Goal: Task Accomplishment & Management: Manage account settings

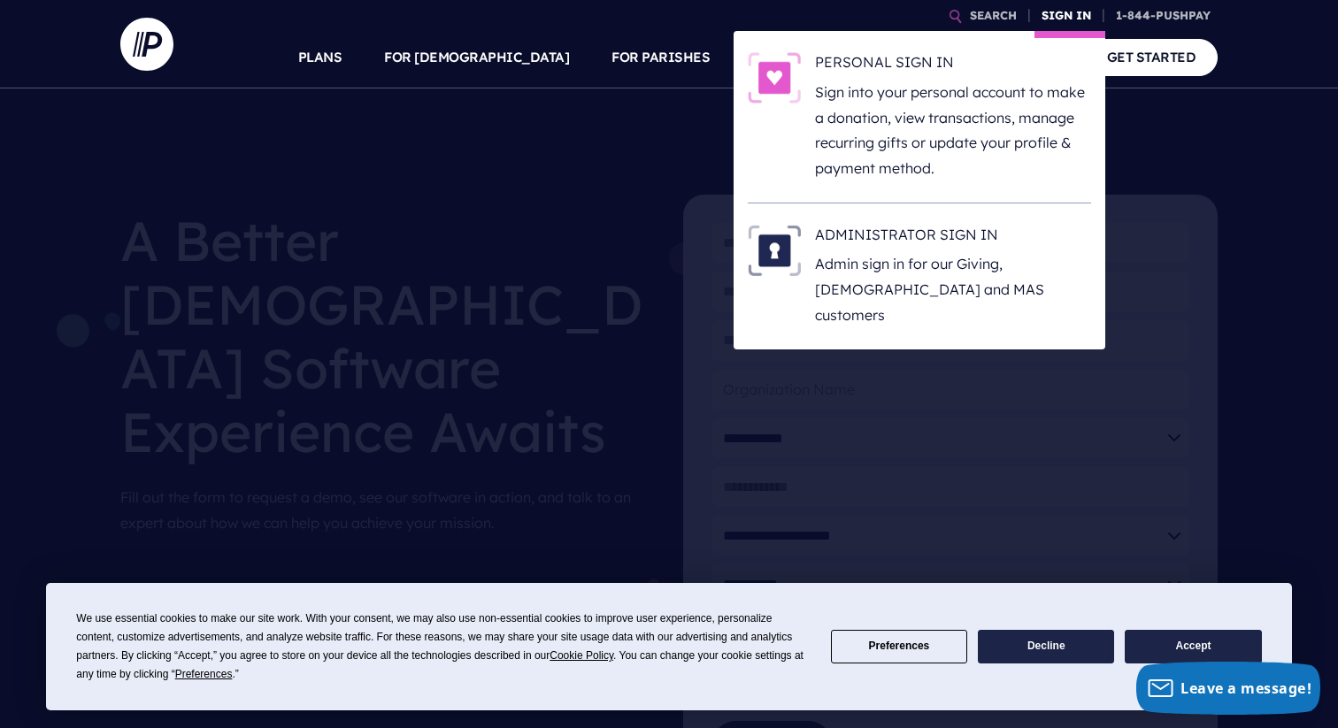
click at [1067, 12] on link "SIGN IN" at bounding box center [1066, 15] width 64 height 31
click at [904, 65] on h6 "PERSONAL SIGN IN" at bounding box center [953, 65] width 276 height 27
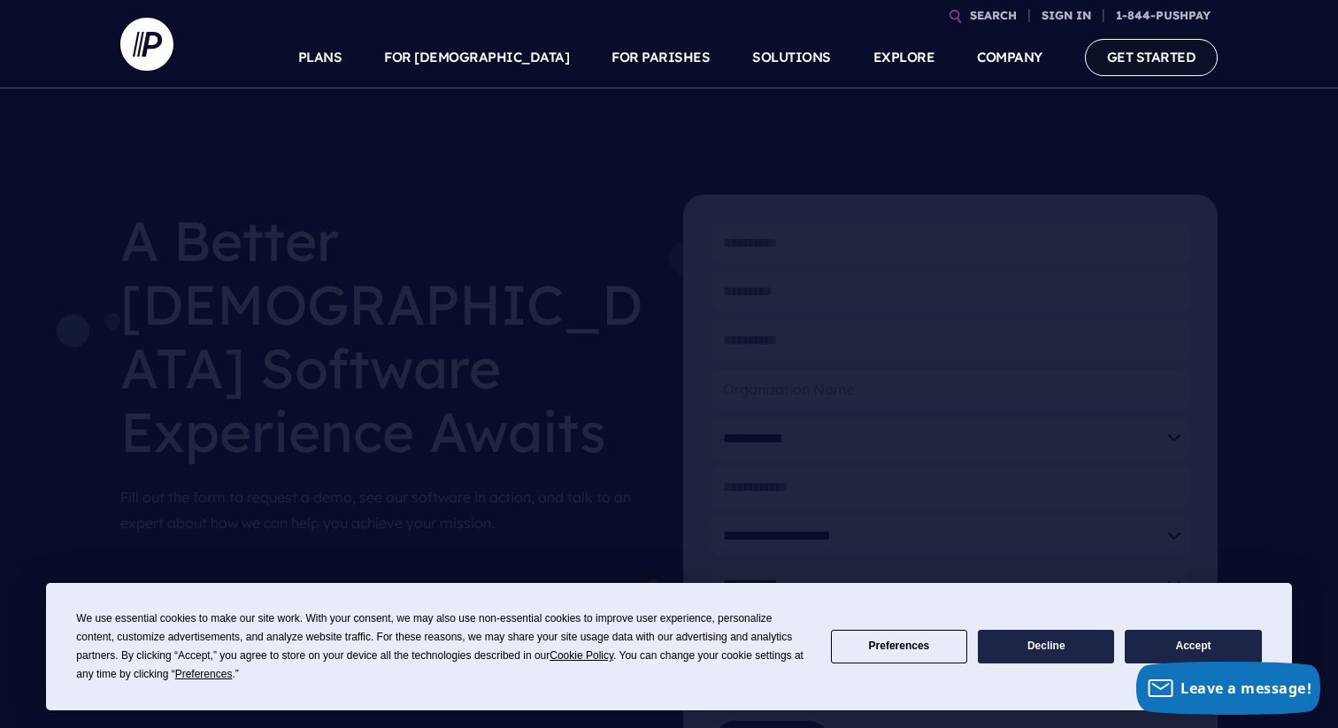
click at [1145, 59] on link "GET STARTED" at bounding box center [1152, 57] width 134 height 36
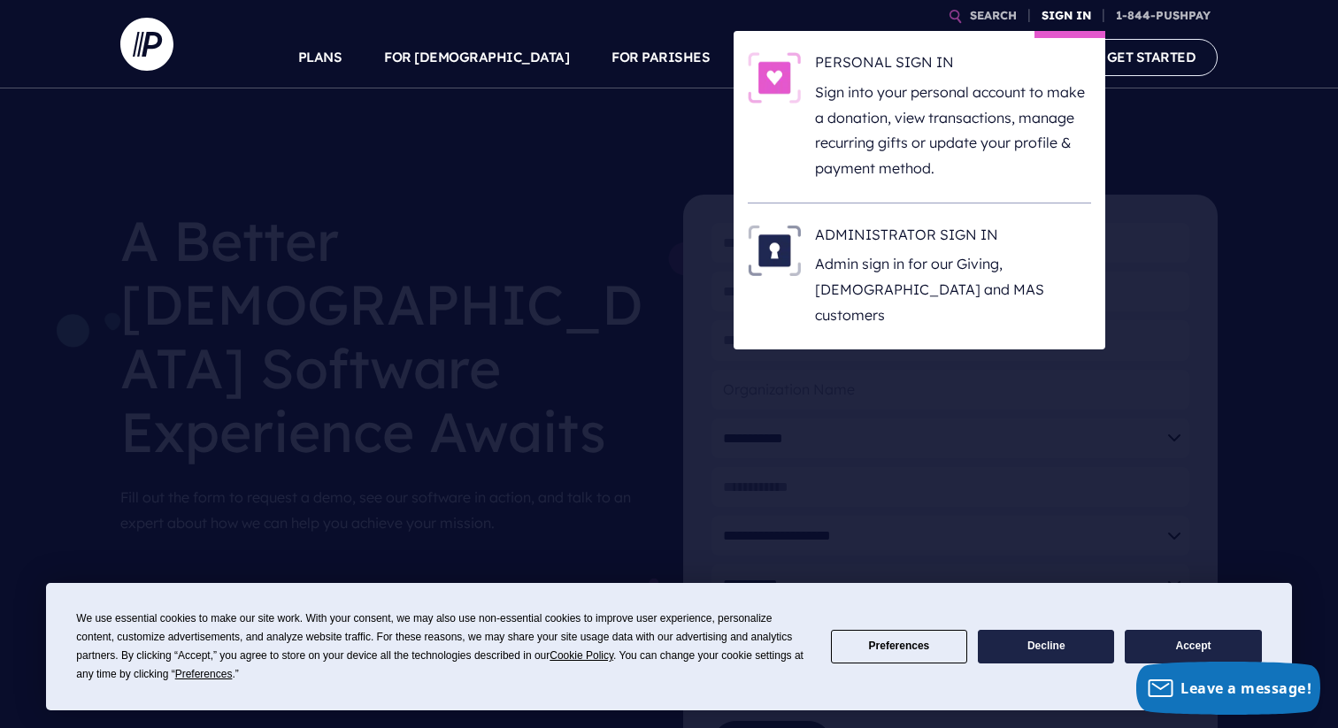
click at [1053, 19] on link "SIGN IN" at bounding box center [1066, 15] width 64 height 31
click at [866, 229] on h6 "ADMINISTRATOR SIGN IN" at bounding box center [953, 238] width 276 height 27
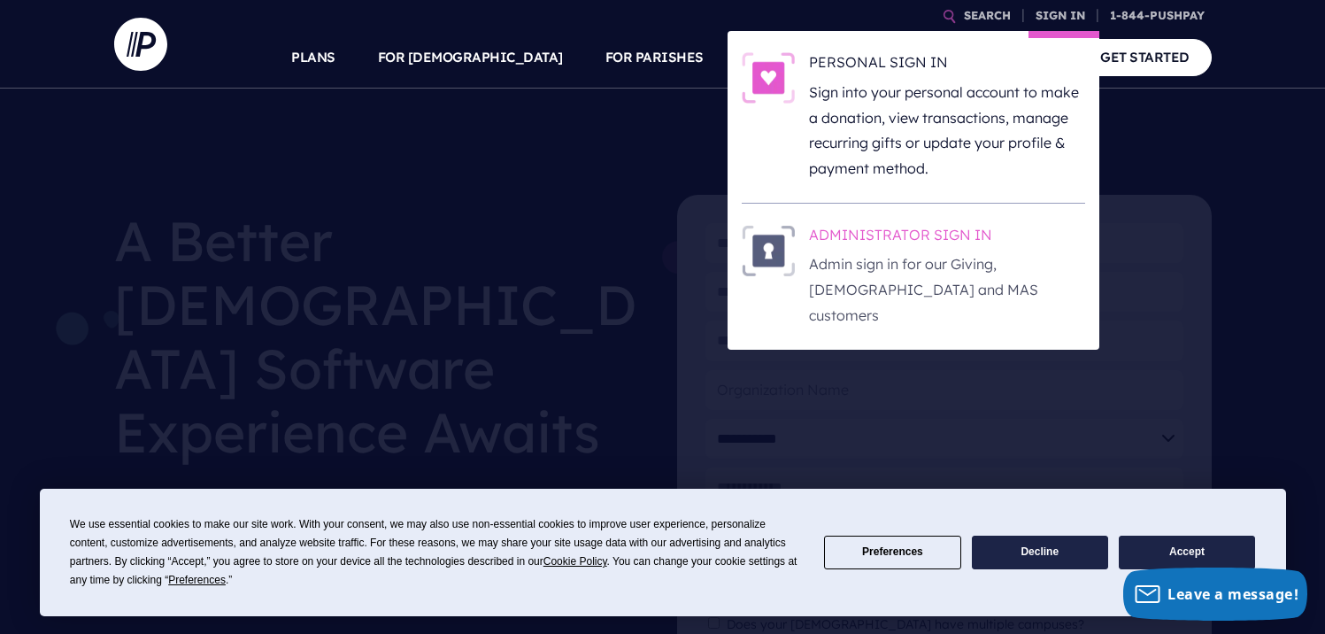
click at [875, 238] on h6 "ADMINISTRATOR SIGN IN" at bounding box center [947, 238] width 276 height 27
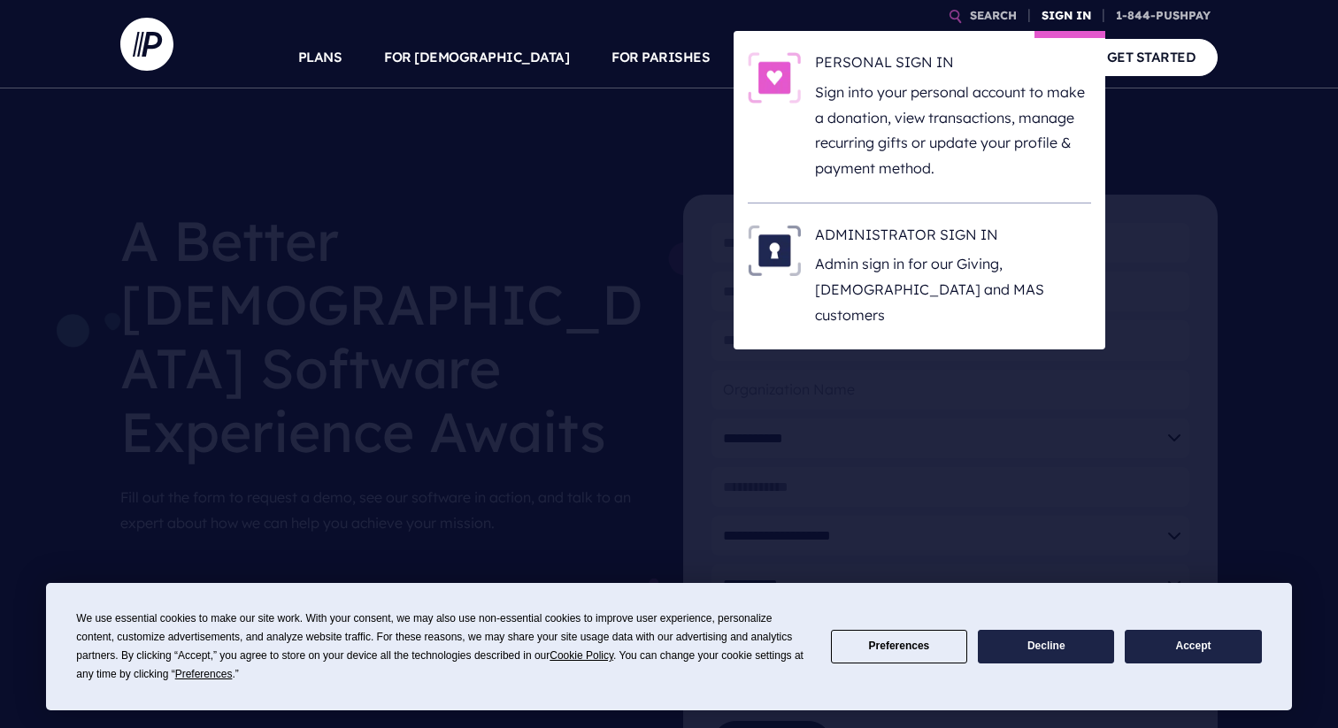
click at [1071, 23] on link "SIGN IN" at bounding box center [1066, 15] width 64 height 31
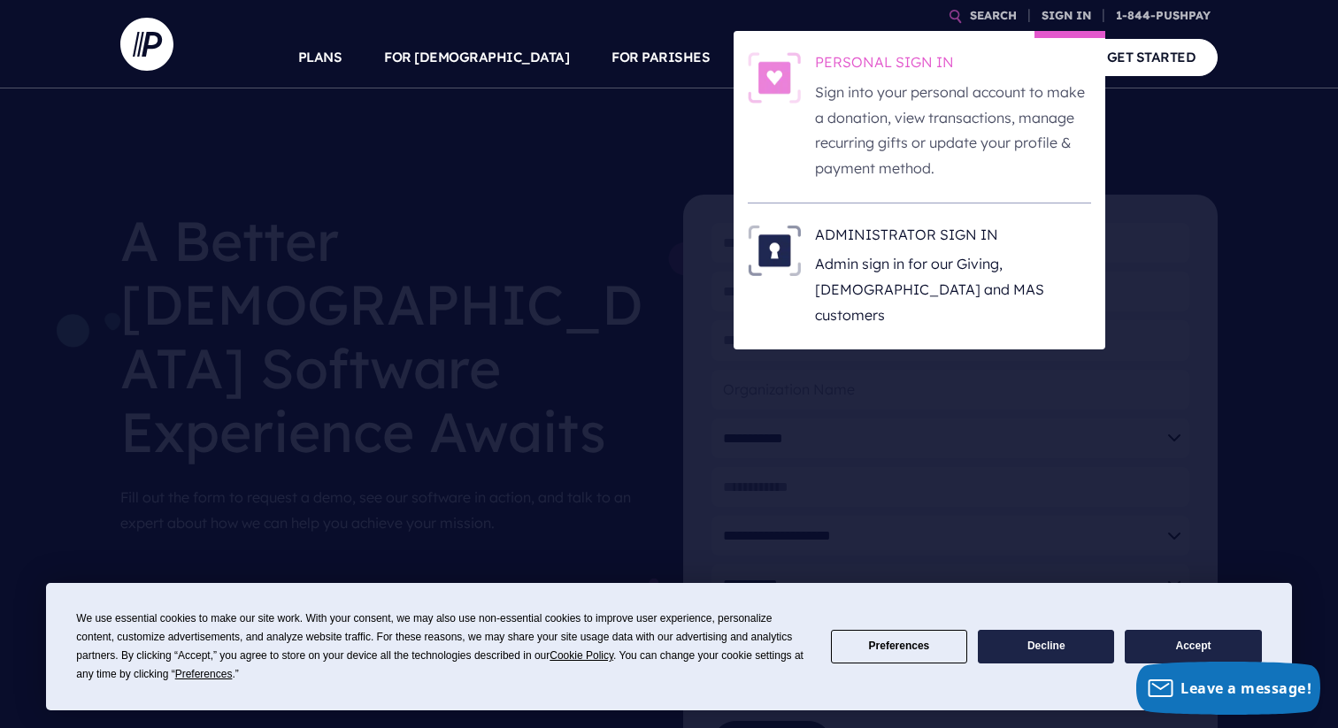
click at [919, 71] on h6 "PERSONAL SIGN IN" at bounding box center [953, 65] width 276 height 27
